Goal: Task Accomplishment & Management: Manage account settings

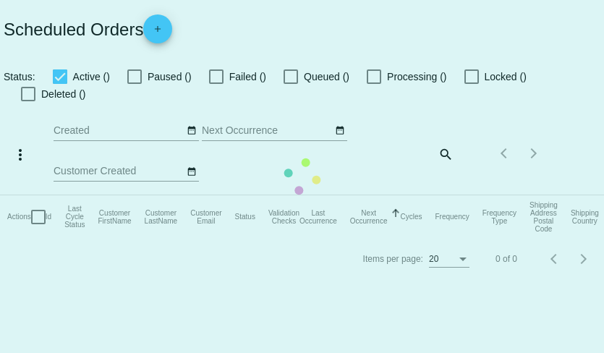
checkbox input "true"
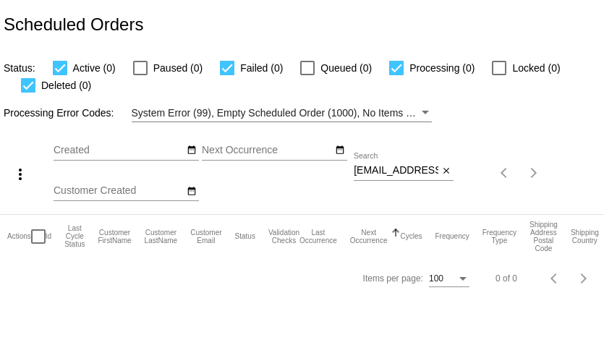
click at [413, 169] on input "lovekarlek1@gmail.com" at bounding box center [396, 171] width 85 height 12
paste input "Marie.anastasi"
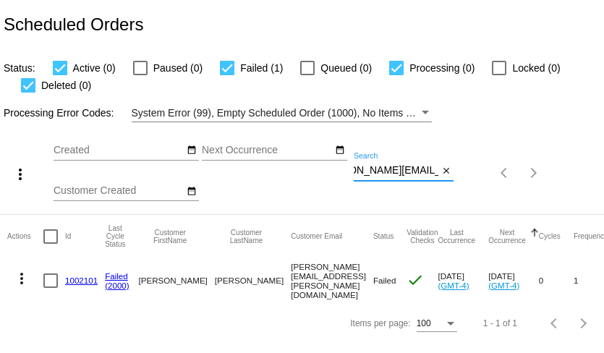
type input "[PERSON_NAME][EMAIL_ADDRESS][PERSON_NAME][DOMAIN_NAME]"
click at [22, 279] on mat-icon "more_vert" at bounding box center [21, 278] width 17 height 17
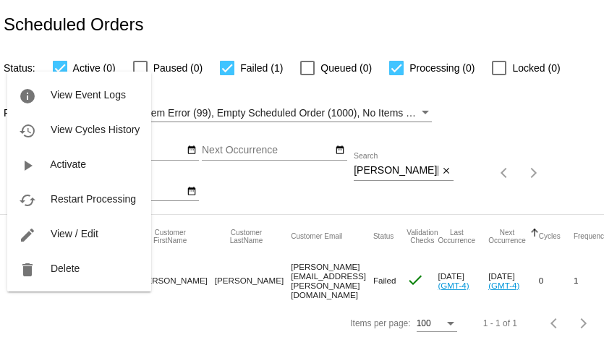
click at [42, 311] on div at bounding box center [302, 176] width 604 height 353
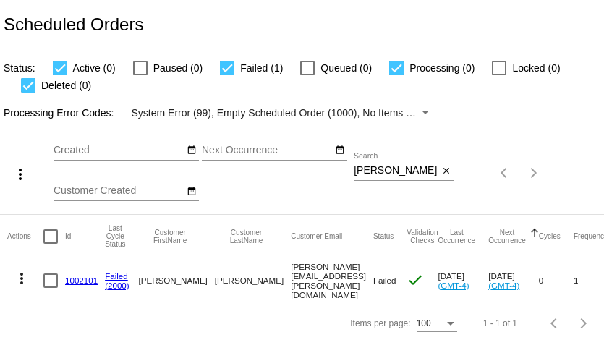
click at [78, 281] on link "1002101" at bounding box center [81, 280] width 33 height 9
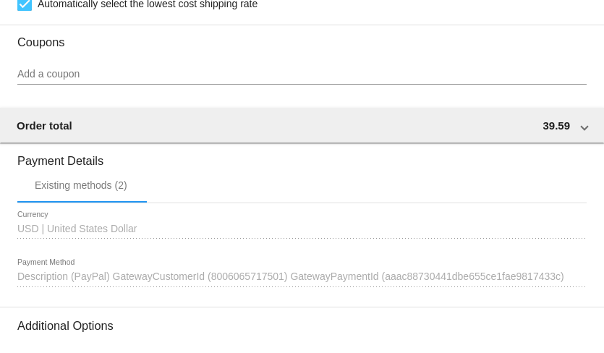
scroll to position [1309, 0]
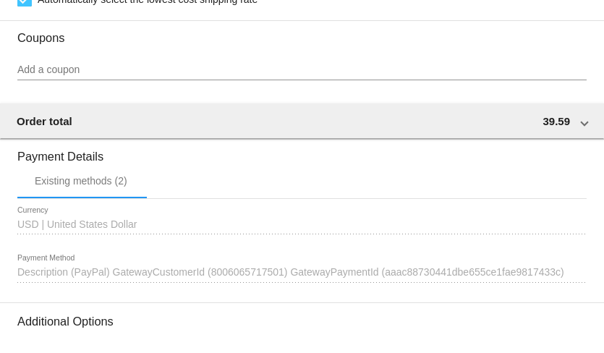
click at [181, 278] on span "Description (PayPal) GatewayCustomerId (8006065717501) GatewayPaymentId (aaac88…" at bounding box center [290, 272] width 547 height 12
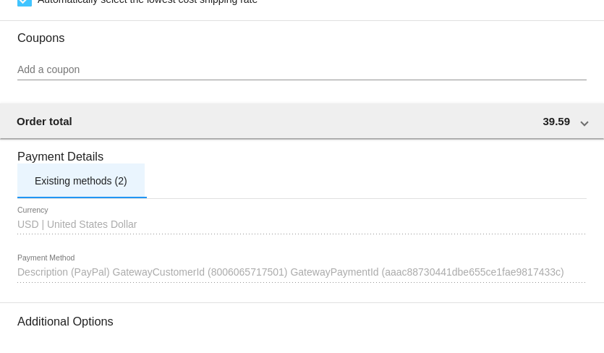
click at [134, 198] on div "Existing methods (2)" at bounding box center [80, 181] width 127 height 35
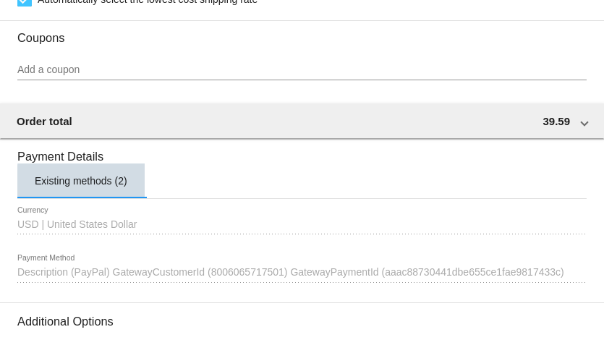
click at [90, 187] on div "Existing methods (2)" at bounding box center [81, 181] width 93 height 12
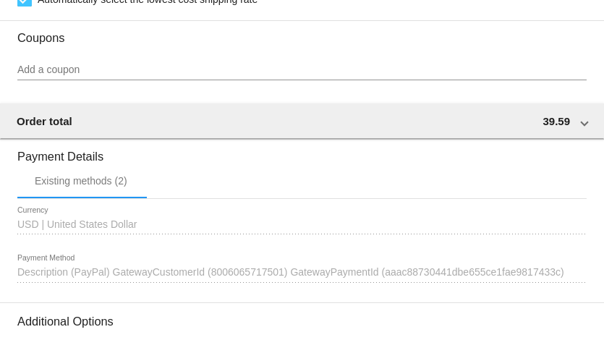
click at [99, 230] on span "USD | United States Dollar" at bounding box center [76, 225] width 119 height 12
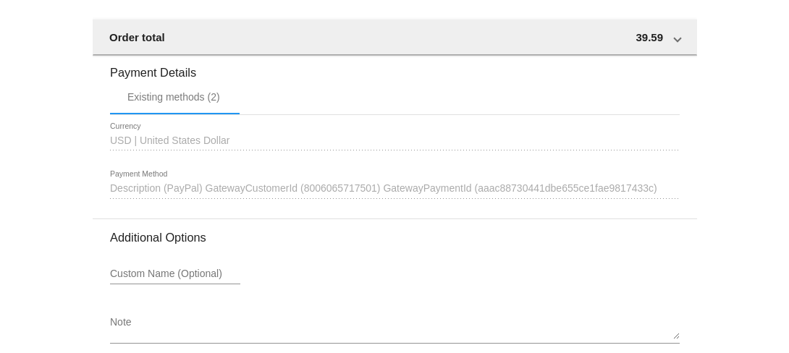
scroll to position [1407, 0]
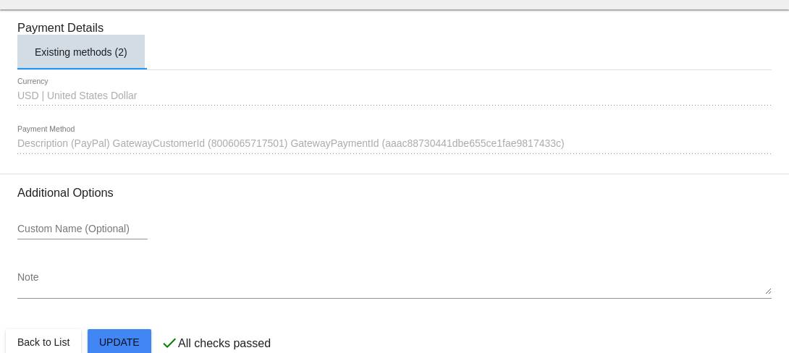
click at [103, 58] on div "Existing methods (2)" at bounding box center [81, 52] width 93 height 12
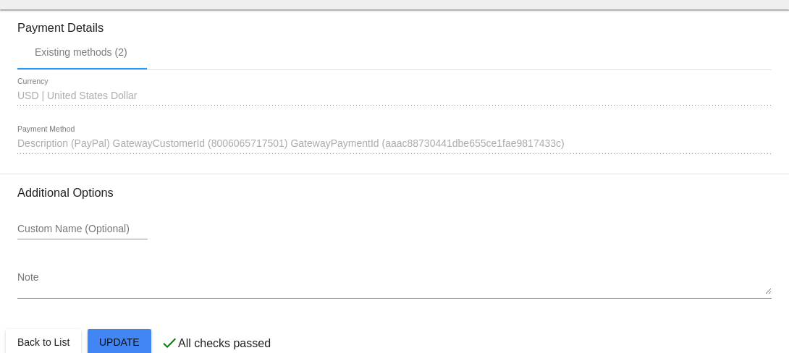
click at [109, 101] on span "USD | United States Dollar" at bounding box center [76, 96] width 119 height 12
click at [115, 149] on span "Description (PayPal) GatewayCustomerId (8006065717501) GatewayPaymentId (aaac88…" at bounding box center [290, 144] width 547 height 12
